Goal: Find specific page/section: Find specific page/section

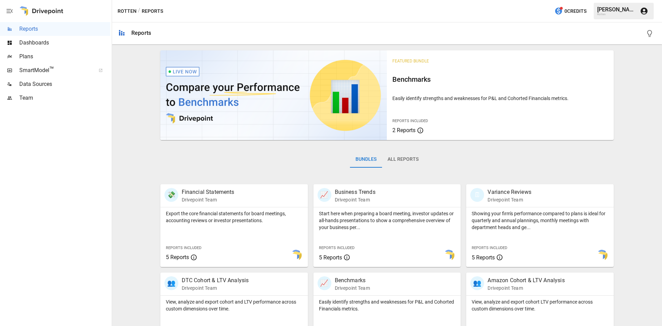
click at [52, 44] on span "Dashboards" at bounding box center [64, 43] width 91 height 8
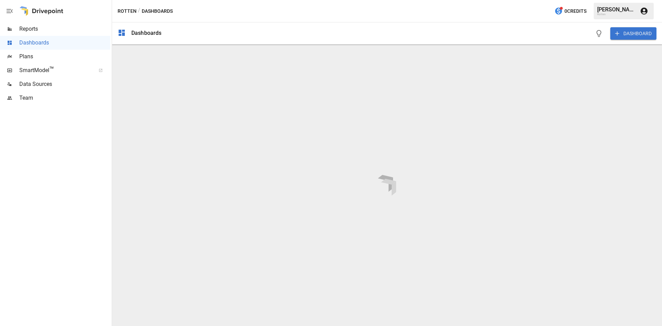
click at [38, 57] on span "Plans" at bounding box center [64, 56] width 91 height 8
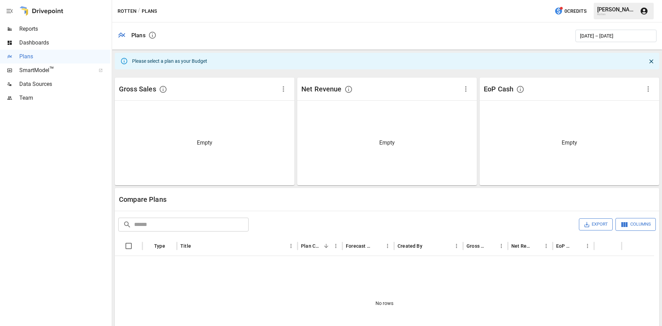
click at [42, 68] on span "SmartModel ™" at bounding box center [55, 70] width 72 height 8
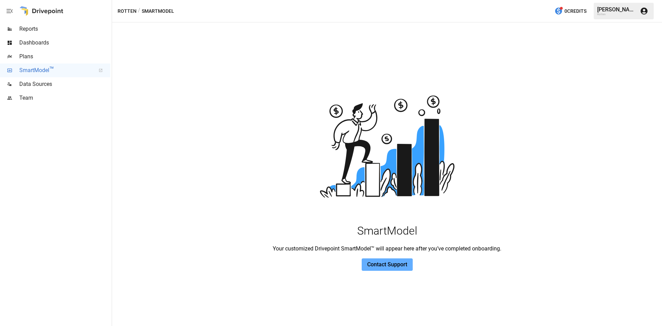
click at [40, 85] on span "Data Sources" at bounding box center [64, 84] width 91 height 8
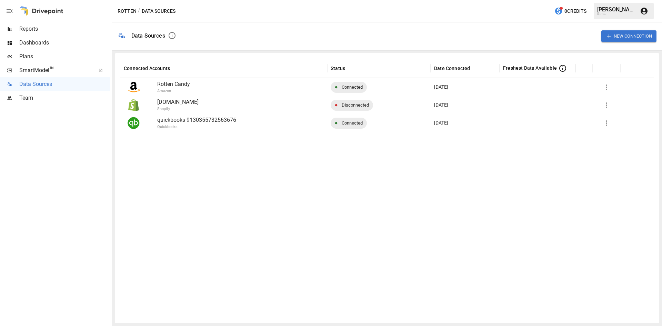
click at [28, 23] on div "Reports" at bounding box center [55, 29] width 110 height 14
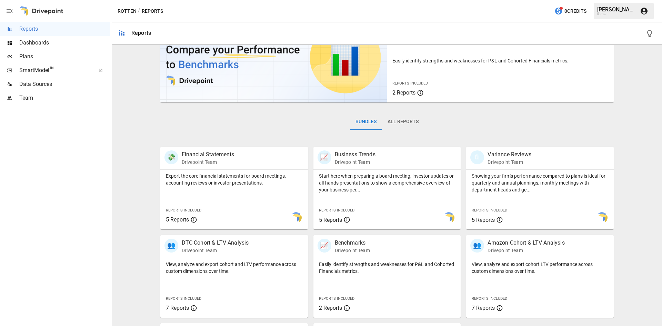
scroll to position [120, 0]
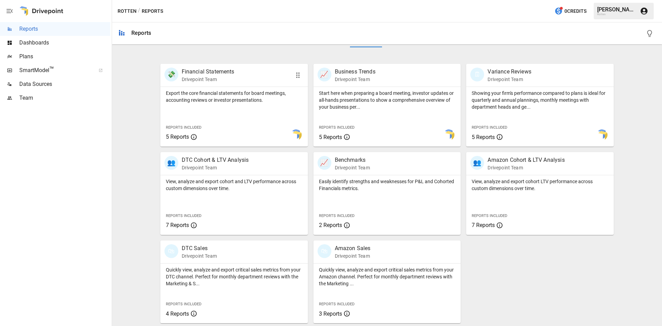
click at [207, 76] on p "Drivepoint Team" at bounding box center [208, 79] width 53 height 7
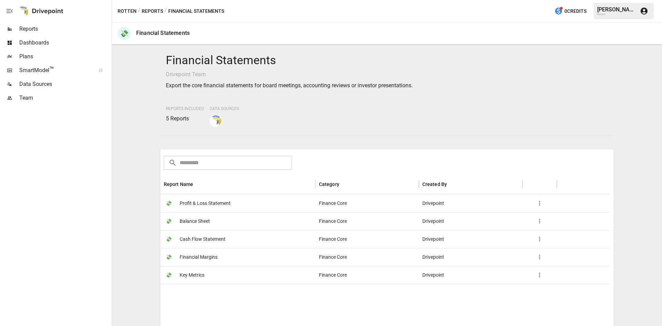
click at [239, 204] on div "💸 Profit & Loss Statement" at bounding box center [237, 203] width 155 height 18
